Goal: Navigation & Orientation: Find specific page/section

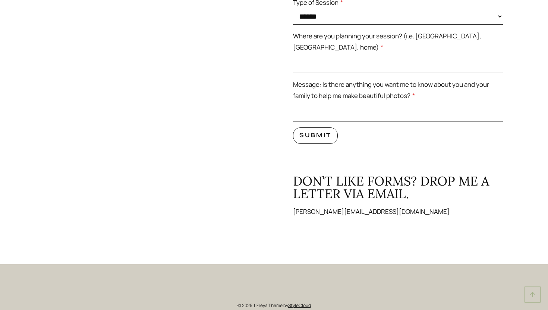
scroll to position [2955, 0]
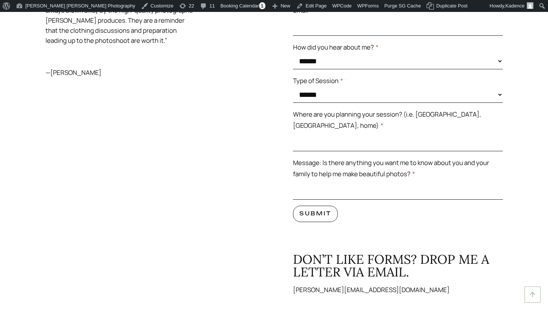
scroll to position [3042, 0]
